Goal: Transaction & Acquisition: Download file/media

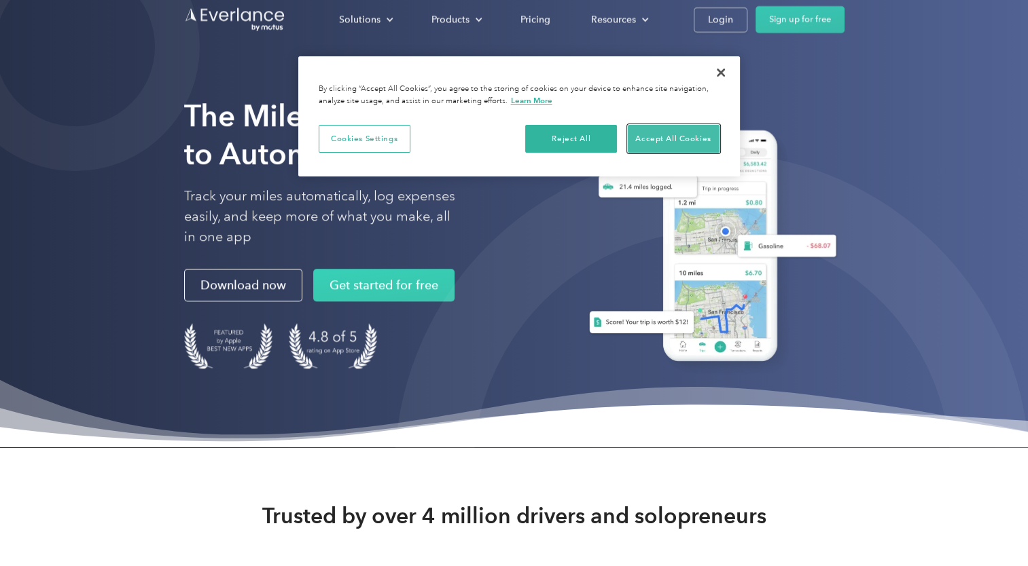
click at [654, 138] on button "Accept All Cookies" at bounding box center [674, 139] width 92 height 29
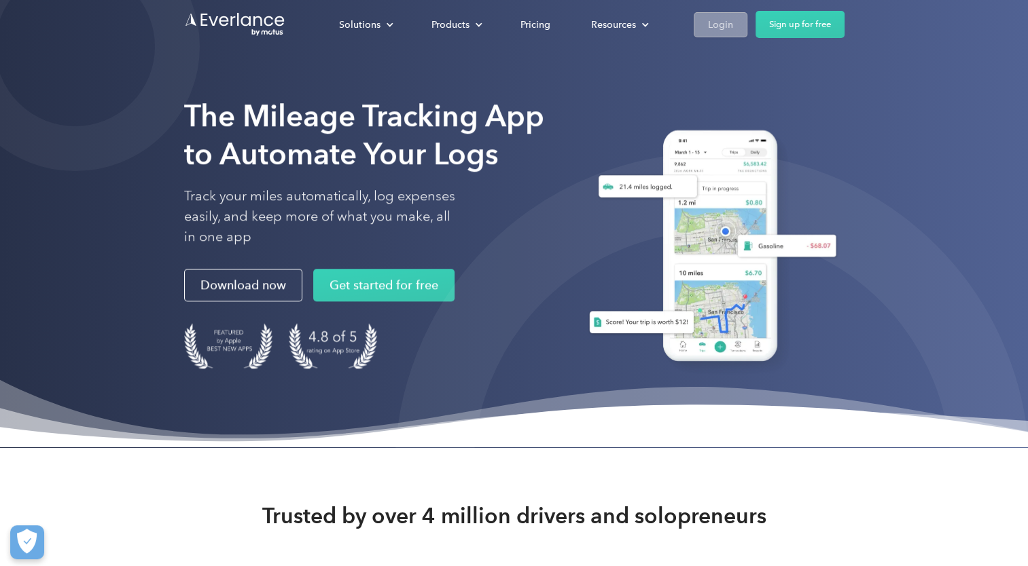
click at [727, 27] on div "Login" at bounding box center [720, 24] width 25 height 17
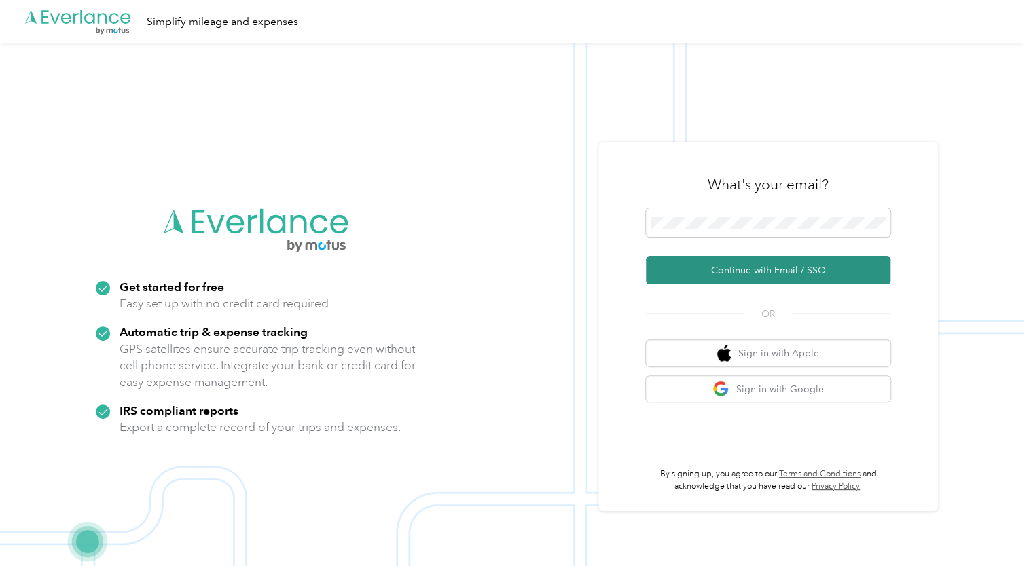
click at [720, 266] on button "Continue with Email / SSO" at bounding box center [768, 270] width 244 height 29
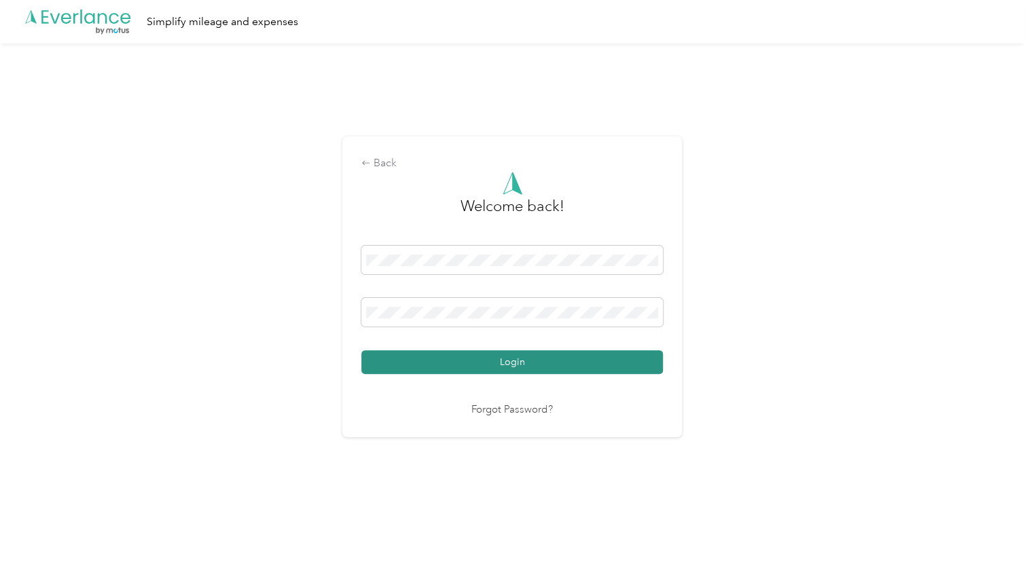
click at [475, 361] on button "Login" at bounding box center [512, 362] width 302 height 24
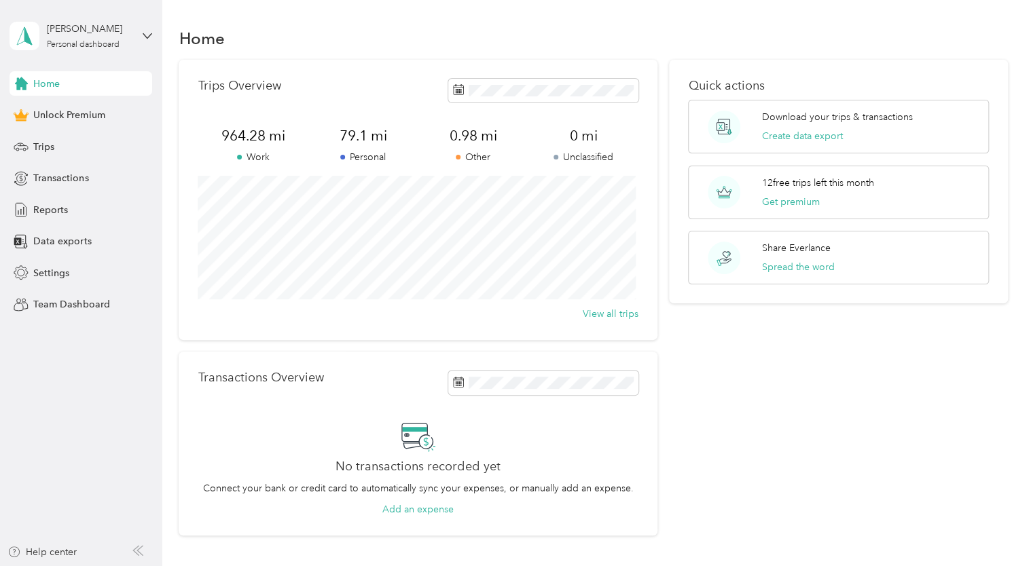
click at [65, 371] on aside "Rebecca Cottrell Personal dashboard Home Unlock Premium Trips Transactions Repo…" at bounding box center [81, 283] width 162 height 566
click at [58, 213] on span "Reports" at bounding box center [50, 210] width 35 height 14
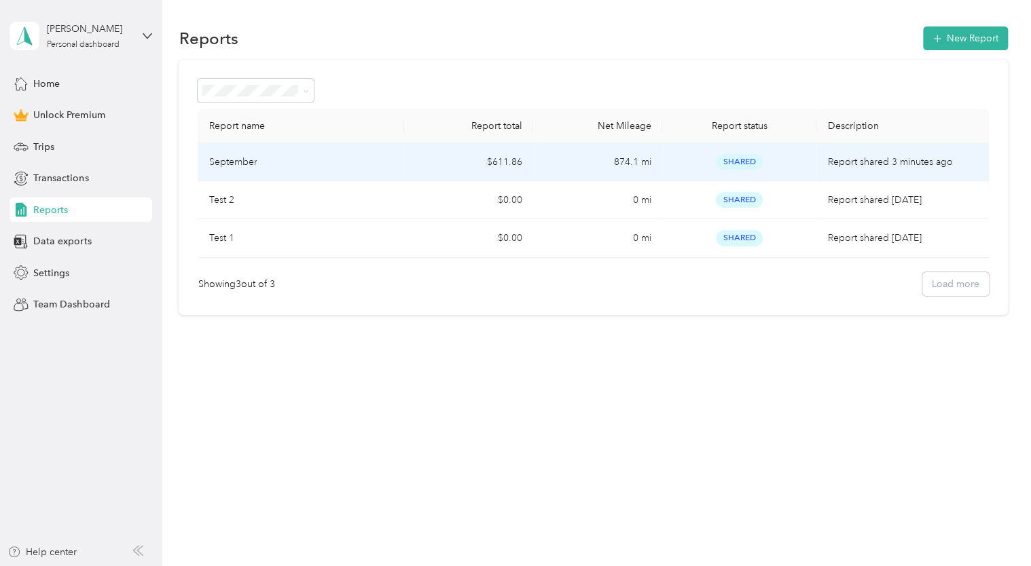
click at [888, 167] on p "Report shared 3 minutes ago" at bounding box center [902, 162] width 150 height 15
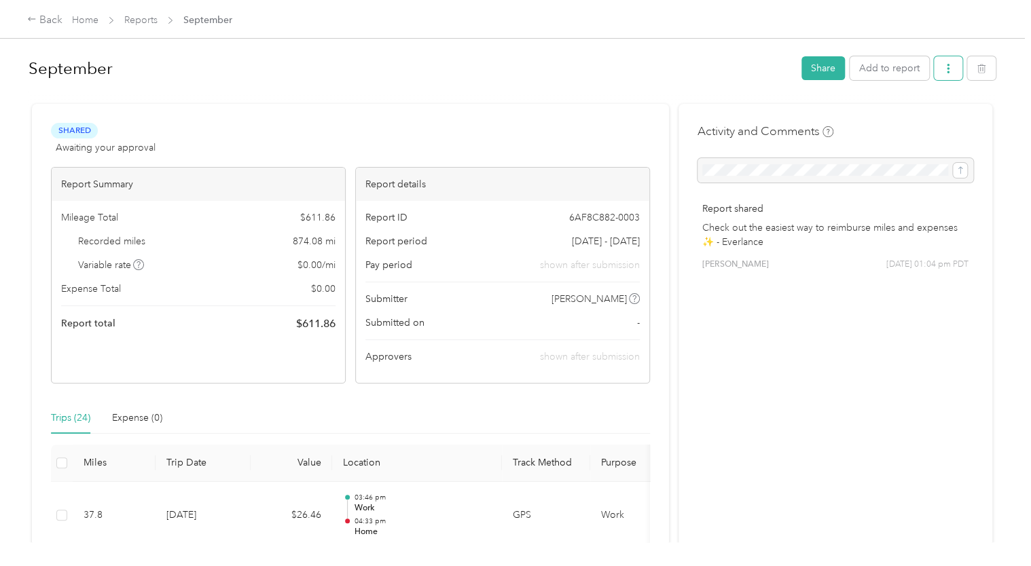
click at [938, 75] on button "button" at bounding box center [948, 68] width 29 height 24
click at [901, 115] on span "Download" at bounding box center [906, 118] width 45 height 14
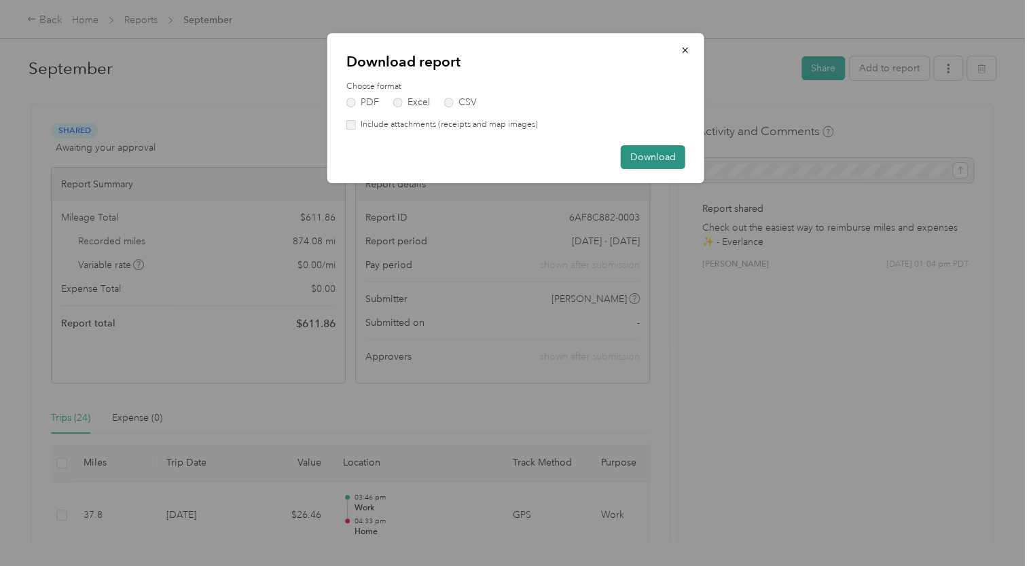
click at [657, 159] on button "Download" at bounding box center [653, 157] width 65 height 24
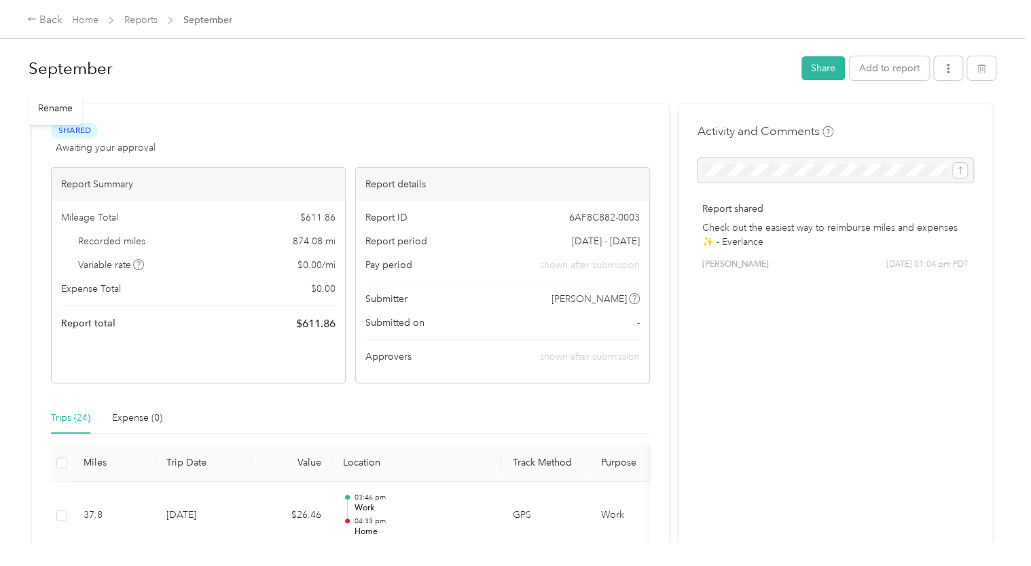
click at [666, 69] on h1 "September" at bounding box center [410, 68] width 763 height 33
click at [942, 74] on button "button" at bounding box center [948, 70] width 29 height 24
click at [910, 115] on span "Download" at bounding box center [906, 118] width 45 height 14
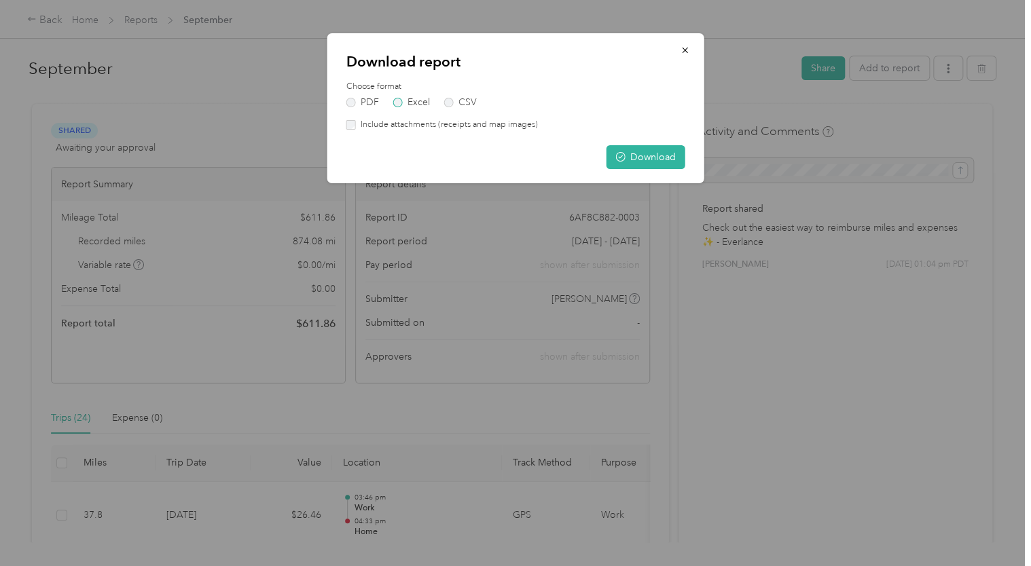
click at [419, 99] on label "Excel" at bounding box center [411, 103] width 37 height 10
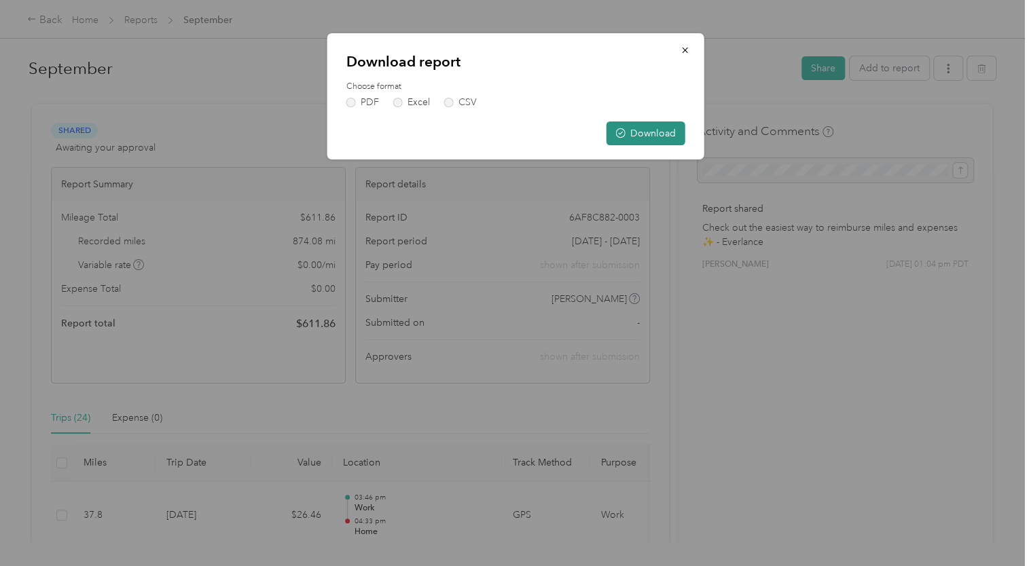
click at [657, 132] on button "Download" at bounding box center [645, 134] width 79 height 24
